Goal: Book appointment/travel/reservation

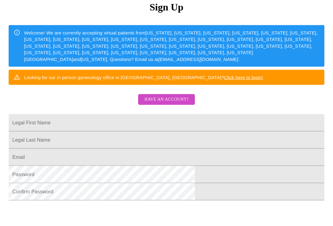
scroll to position [83, 0]
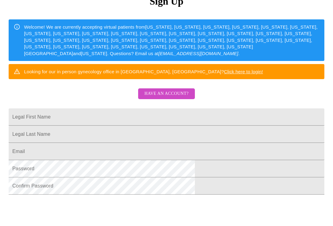
click at [94, 126] on input "Legal First Name" at bounding box center [166, 116] width 315 height 17
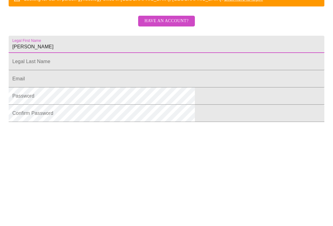
type input "[PERSON_NAME]"
click at [83, 126] on input "Legal First Name" at bounding box center [166, 134] width 315 height 17
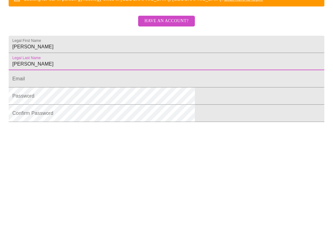
type input "[PERSON_NAME]"
click at [83, 143] on input "Legal First Name" at bounding box center [166, 151] width 315 height 17
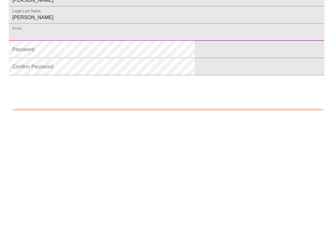
type input "[EMAIL_ADDRESS][DOMAIN_NAME]"
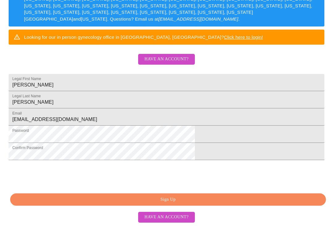
scroll to position [148, 0]
click at [199, 204] on span "Sign Up" at bounding box center [167, 200] width 301 height 8
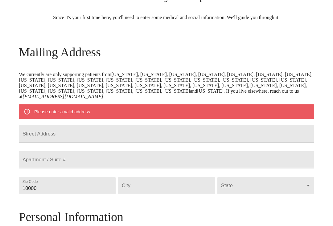
scroll to position [57, 0]
click at [70, 142] on input "Street Address" at bounding box center [166, 133] width 295 height 17
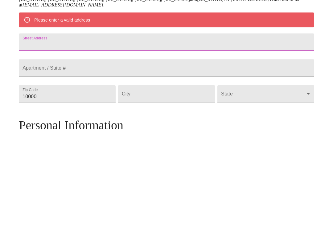
type input "[STREET_ADDRESS]"
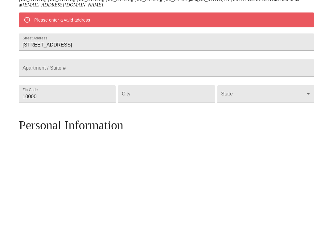
scroll to position [149, 0]
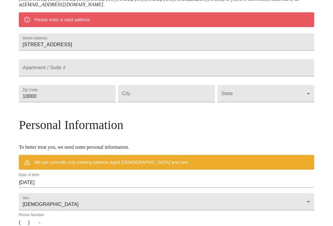
click at [85, 102] on input "10000" at bounding box center [67, 93] width 97 height 17
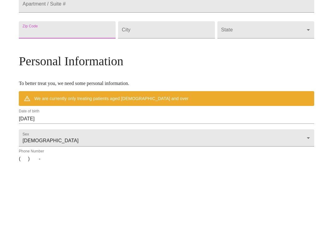
type input "70570"
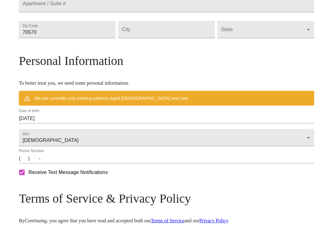
click at [180, 38] on input "Street Address" at bounding box center [166, 29] width 97 height 17
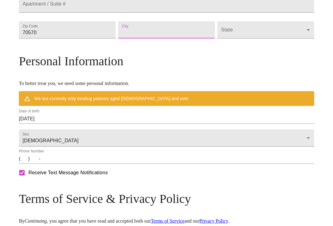
type input "Opelousas"
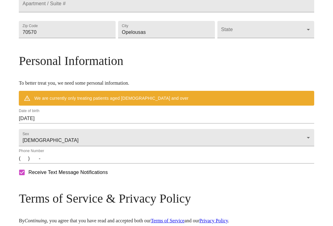
click at [256, 56] on body "MyMenopauseRx Welcome to MyMenopauseRx Since it's your first time here, you'll …" at bounding box center [166, 35] width 328 height 491
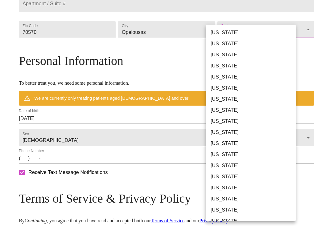
click at [228, 223] on li "[US_STATE]" at bounding box center [250, 221] width 90 height 11
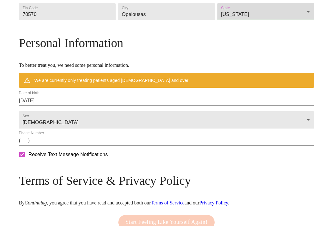
type input "[US_STATE]"
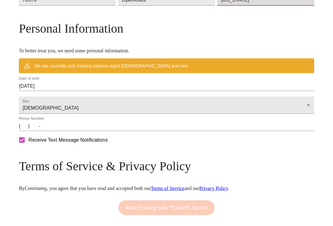
scroll to position [227, 0]
click at [91, 91] on input "[DATE]" at bounding box center [166, 86] width 295 height 10
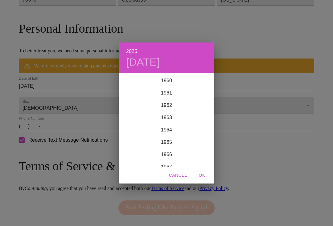
scroll to position [750, 0]
click at [167, 111] on div "1962" at bounding box center [166, 106] width 95 height 12
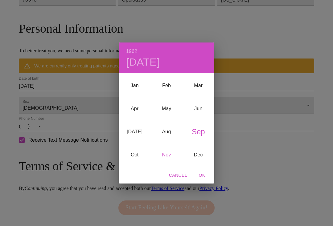
click at [168, 159] on div "Nov" at bounding box center [166, 154] width 32 height 23
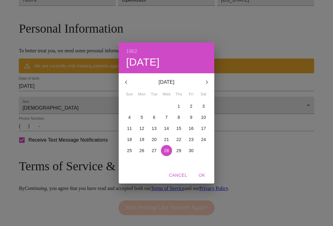
click at [190, 143] on p "23" at bounding box center [190, 139] width 5 height 6
click at [204, 179] on span "OK" at bounding box center [201, 175] width 15 height 8
type input "[DATE]"
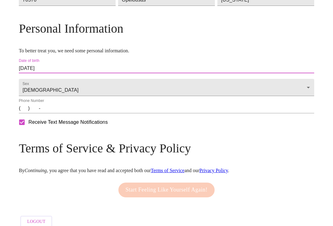
click at [60, 113] on input "(   )    -" at bounding box center [166, 108] width 295 height 10
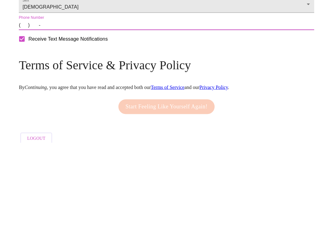
type input "[PHONE_NUMBER]"
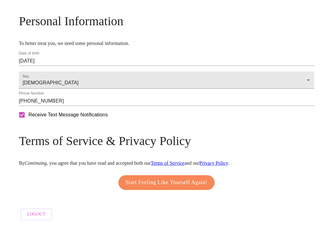
click at [189, 188] on span "Start Feeling Like Yourself Again!" at bounding box center [166, 183] width 82 height 10
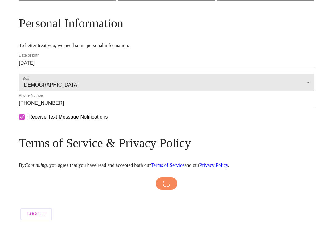
scroll to position [257, 0]
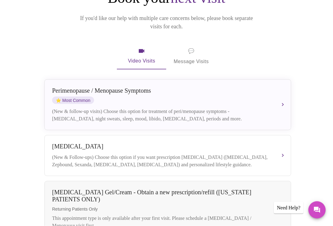
click at [270, 93] on div "[MEDICAL_DATA] / Menopause Symptoms ⭐ Most Common" at bounding box center [161, 95] width 219 height 17
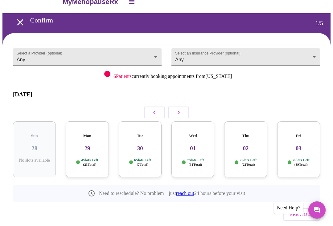
click at [35, 51] on body "MyMenopauseRx Confirm 1 / 5 Select a Provider (optional) Any Any Select an Insu…" at bounding box center [166, 120] width 328 height 261
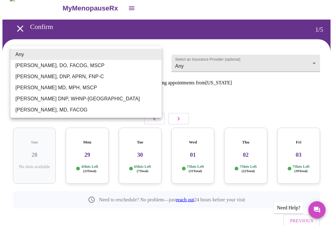
scroll to position [6, 0]
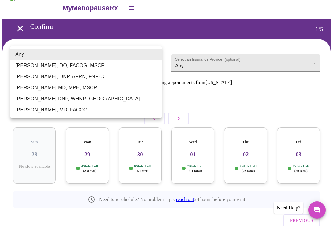
click at [36, 112] on li "[PERSON_NAME], MD, FACOG" at bounding box center [85, 109] width 151 height 11
type input "[PERSON_NAME], MD, FACOG"
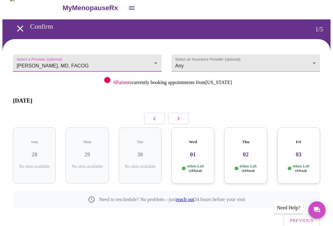
click at [312, 63] on body "MyMenopauseRx Confirm 1 / 5 Select a Provider (optional) [PERSON_NAME], MD, FAC…" at bounding box center [166, 126] width 328 height 261
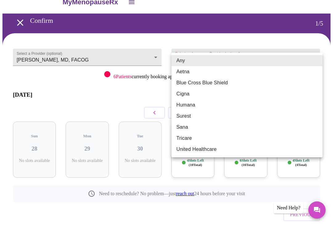
scroll to position [11, 0]
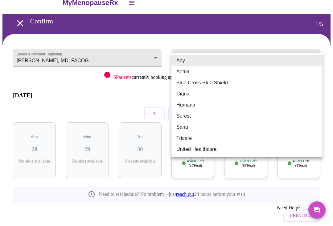
click at [220, 82] on li "Blue Cross Blue Shield" at bounding box center [246, 82] width 151 height 11
type input "Blue Cross Blue Shield"
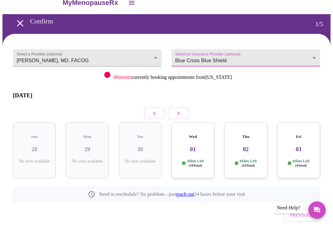
click at [197, 146] on h3 "01" at bounding box center [192, 149] width 33 height 7
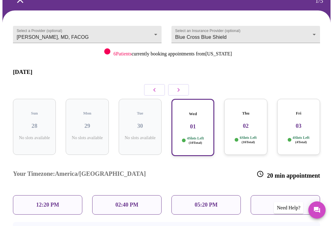
scroll to position [0, 0]
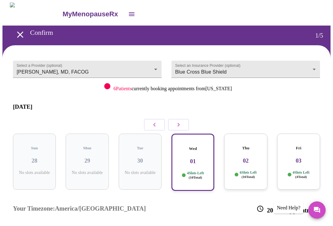
click at [44, 72] on body "MyMenopauseRx Confirm 1 / 5 Select a Provider (optional) [PERSON_NAME], MD, FAC…" at bounding box center [166, 162] width 328 height 321
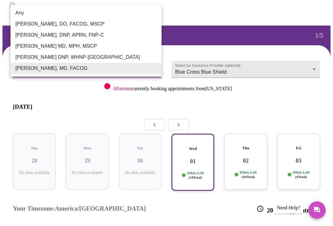
click at [27, 55] on li "[PERSON_NAME] DNP, WHNP-[GEOGRAPHIC_DATA]" at bounding box center [85, 57] width 151 height 11
type input "[PERSON_NAME] DNP, WHNP-[GEOGRAPHIC_DATA]"
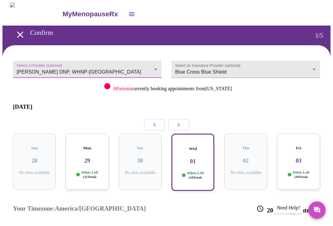
click at [79, 157] on h3 "29" at bounding box center [87, 160] width 33 height 7
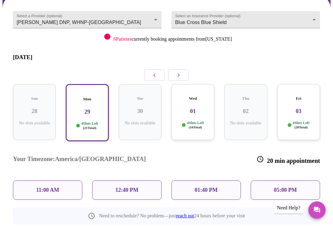
scroll to position [50, 0]
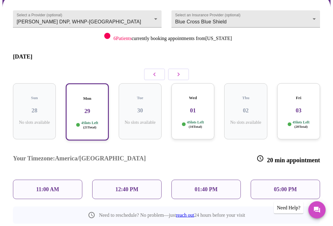
click at [39, 186] on p "11:00 AM" at bounding box center [47, 189] width 23 height 6
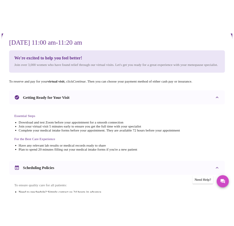
scroll to position [0, 0]
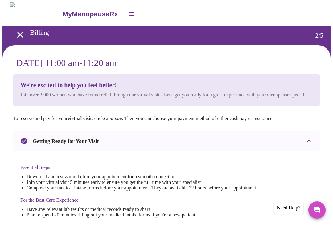
click at [17, 34] on icon "open drawer" at bounding box center [20, 34] width 11 height 11
click at [15, 40] on button "open drawer" at bounding box center [20, 35] width 18 height 18
click at [18, 34] on icon "open drawer" at bounding box center [20, 34] width 11 height 11
